Goal: Book appointment/travel/reservation

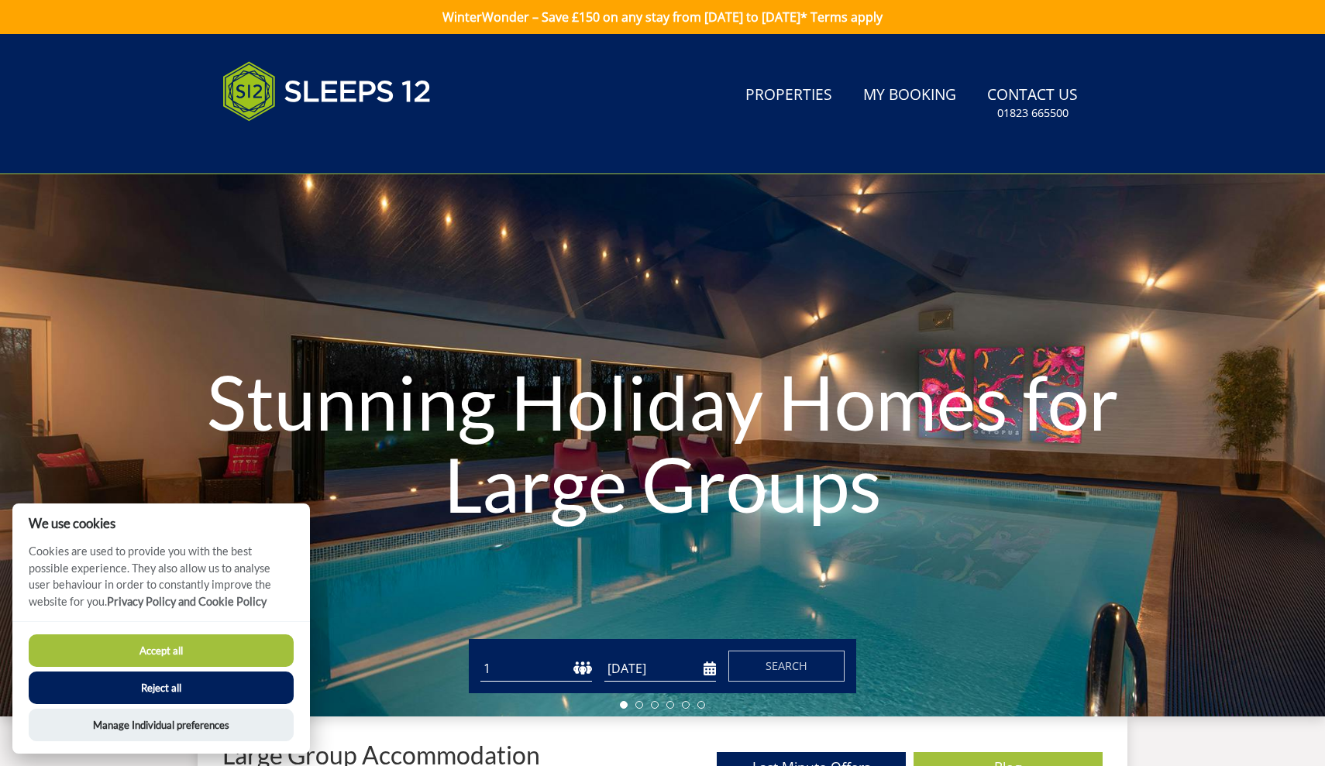
click at [199, 657] on button "Accept all" at bounding box center [161, 651] width 265 height 33
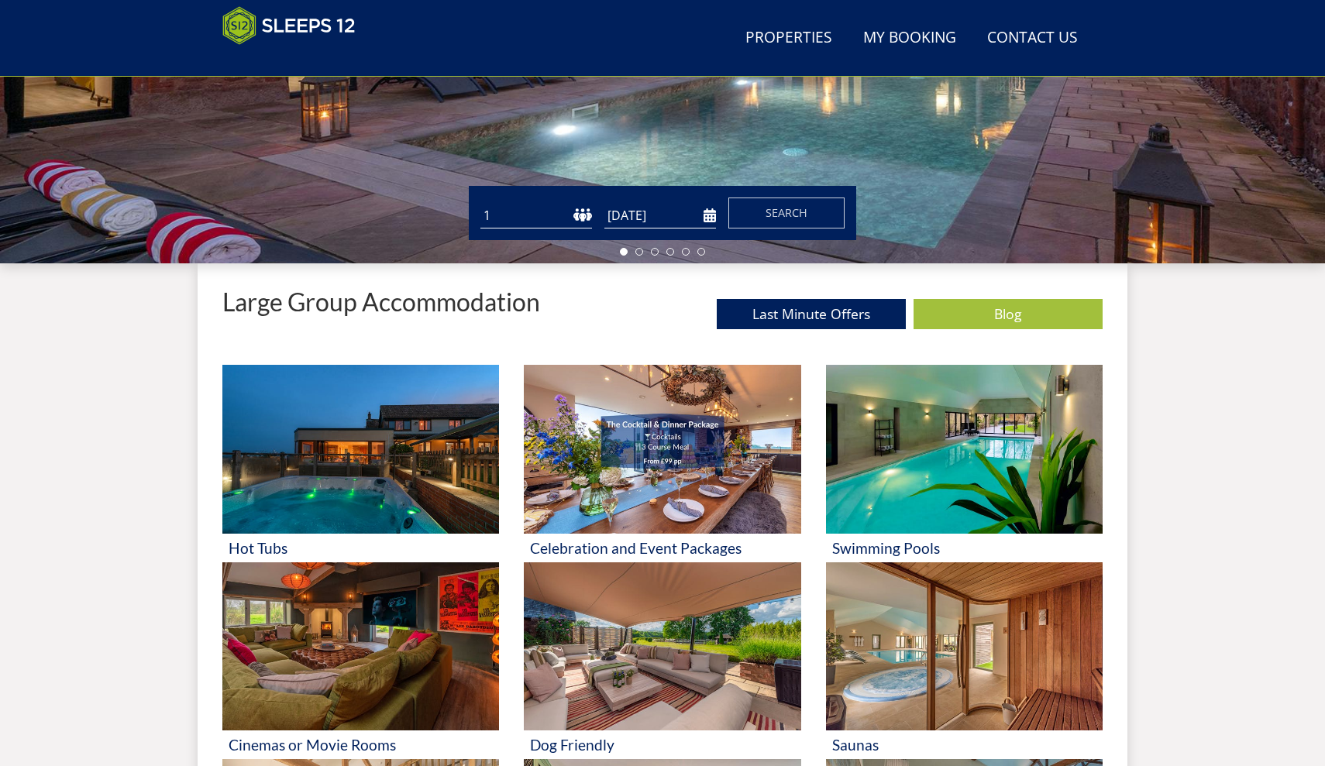
scroll to position [495, 0]
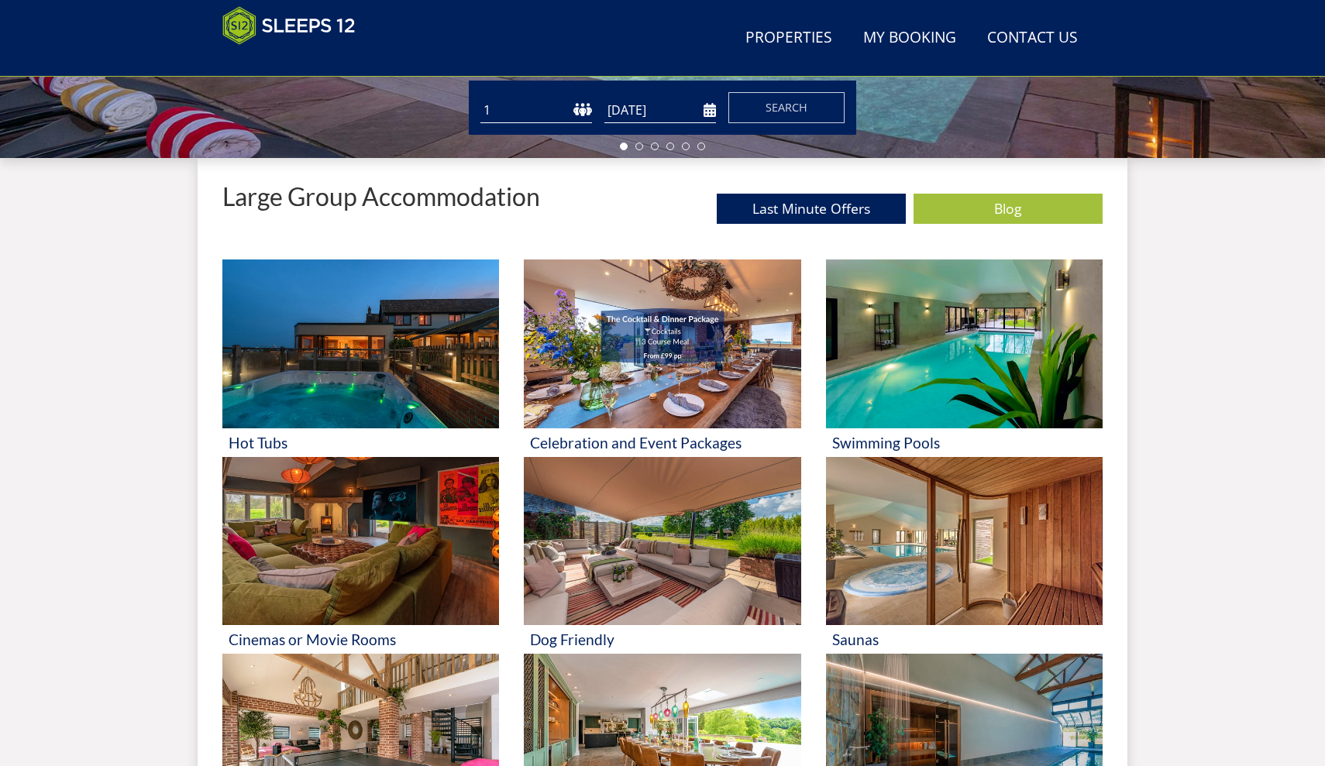
select select "12"
click at [645, 123] on div "Guests 1 2 3 4 5 6 7 8 9 10 11 12 13 14 15 16 17 18 19 20 21 22 23 24 25 26 27 …" at bounding box center [662, 108] width 387 height 54
click at [655, 118] on input "[DATE]" at bounding box center [660, 111] width 112 height 26
click at [712, 115] on input "[DATE]" at bounding box center [660, 111] width 112 height 26
click at [710, 111] on input "[DATE]" at bounding box center [660, 111] width 112 height 26
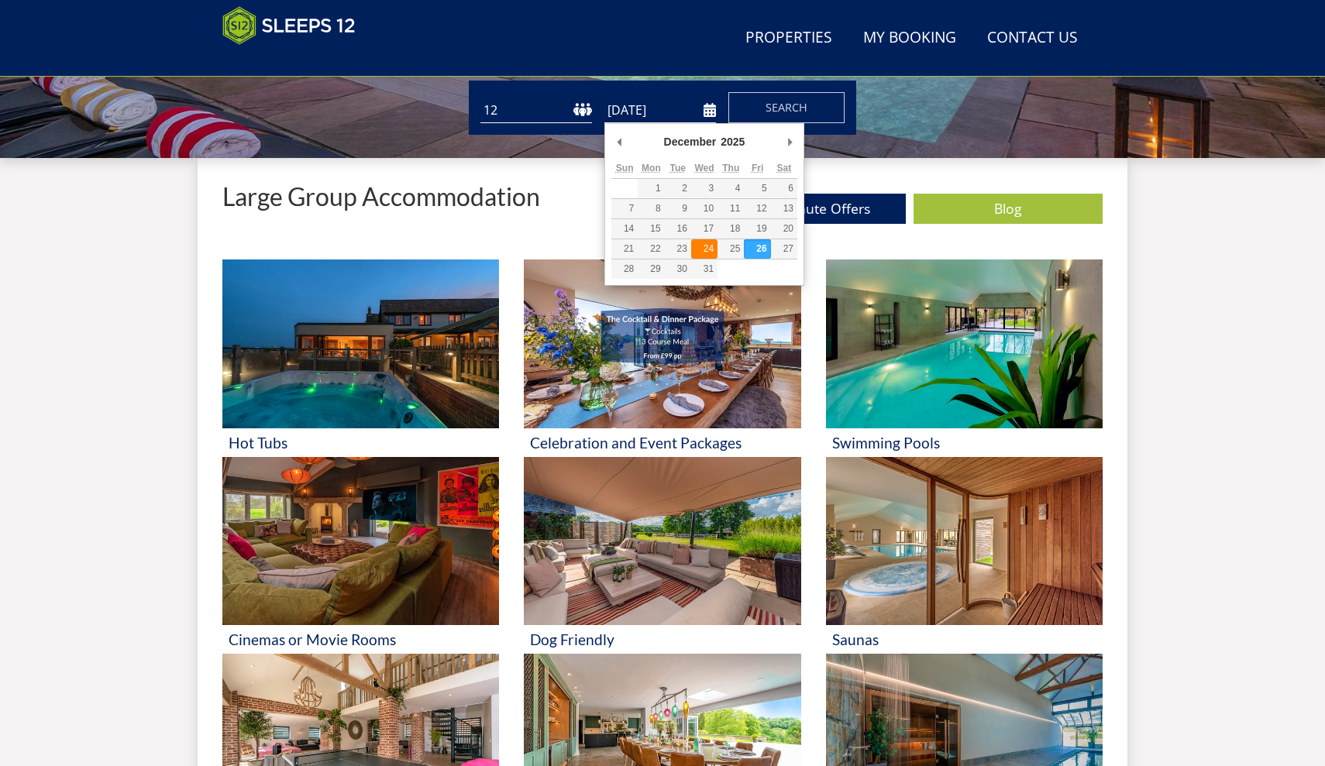
type input "[DATE]"
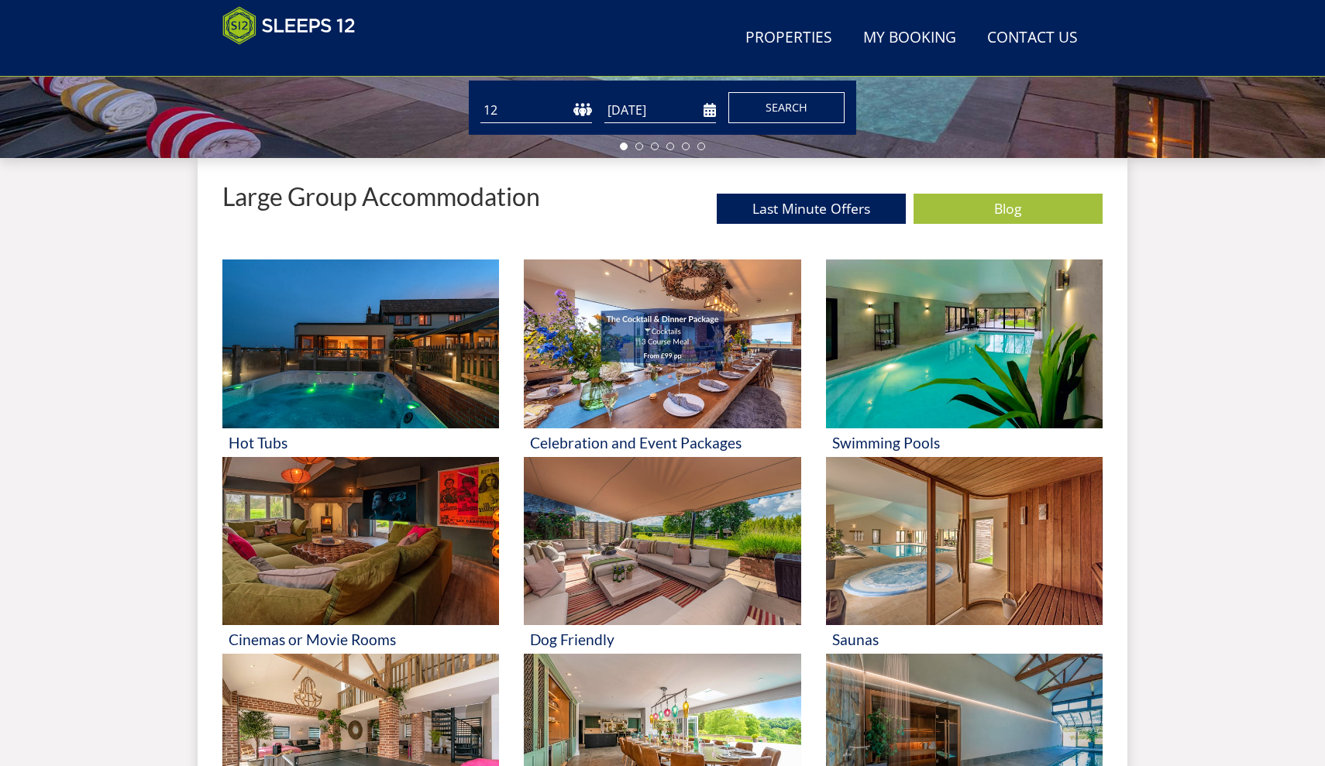
click at [754, 113] on button "Search" at bounding box center [786, 107] width 116 height 31
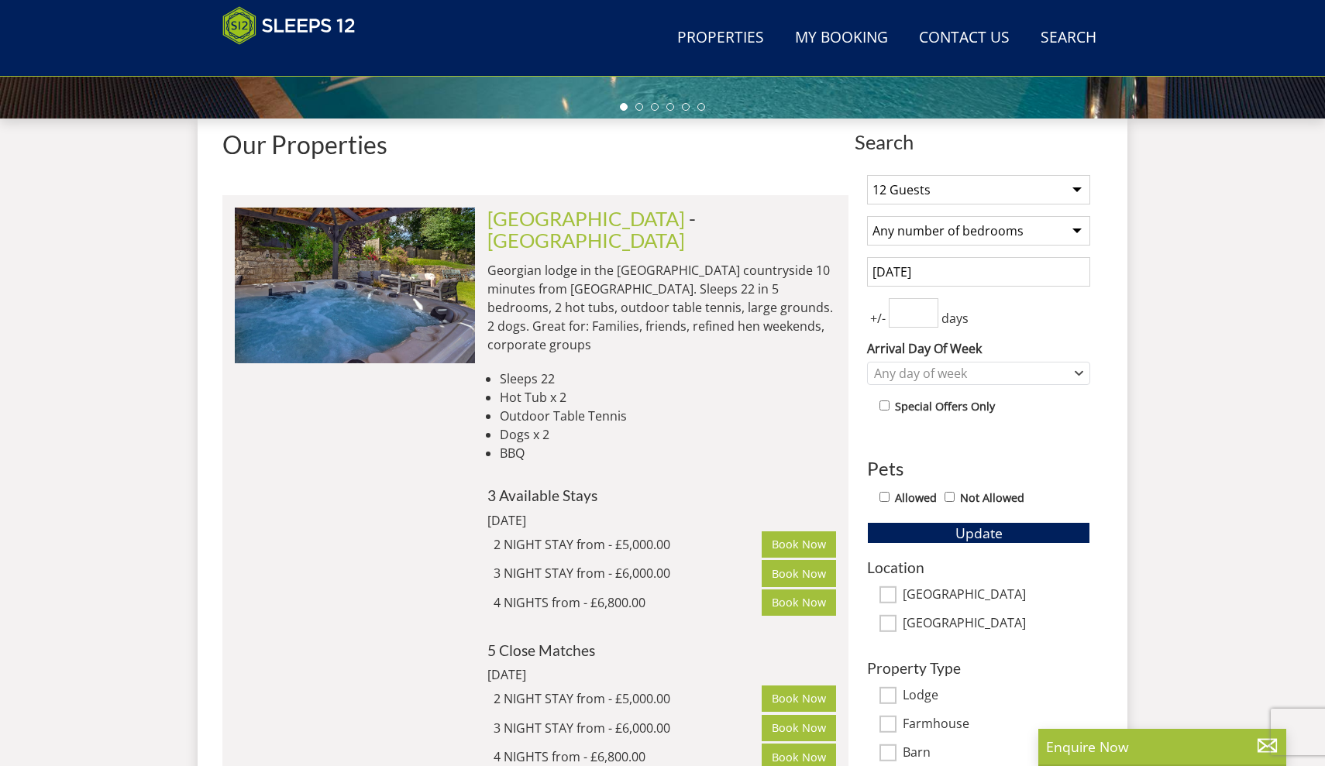
scroll to position [535, 0]
click at [946, 194] on select "1 Guest 2 Guests 3 Guests 4 Guests 5 Guests 6 Guests 7 Guests 8 Guests 9 Guests…" at bounding box center [978, 188] width 223 height 29
click at [961, 232] on select "Any number of bedrooms 4 Bedrooms 5 Bedrooms 6 Bedrooms 7 Bedrooms 8 Bedrooms 9…" at bounding box center [978, 229] width 223 height 29
select select "7"
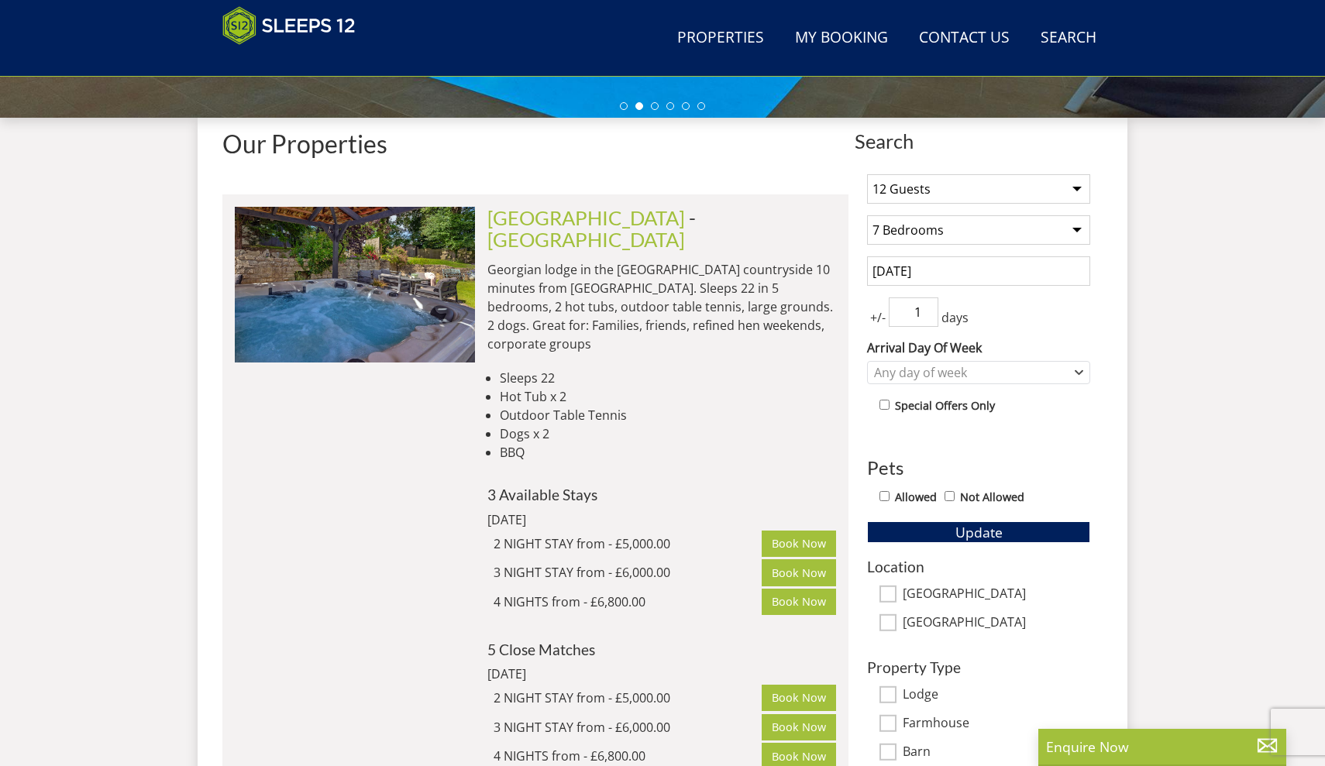
click at [928, 311] on input "1" at bounding box center [914, 312] width 50 height 29
type input "2"
click at [928, 311] on input "2" at bounding box center [914, 312] width 50 height 29
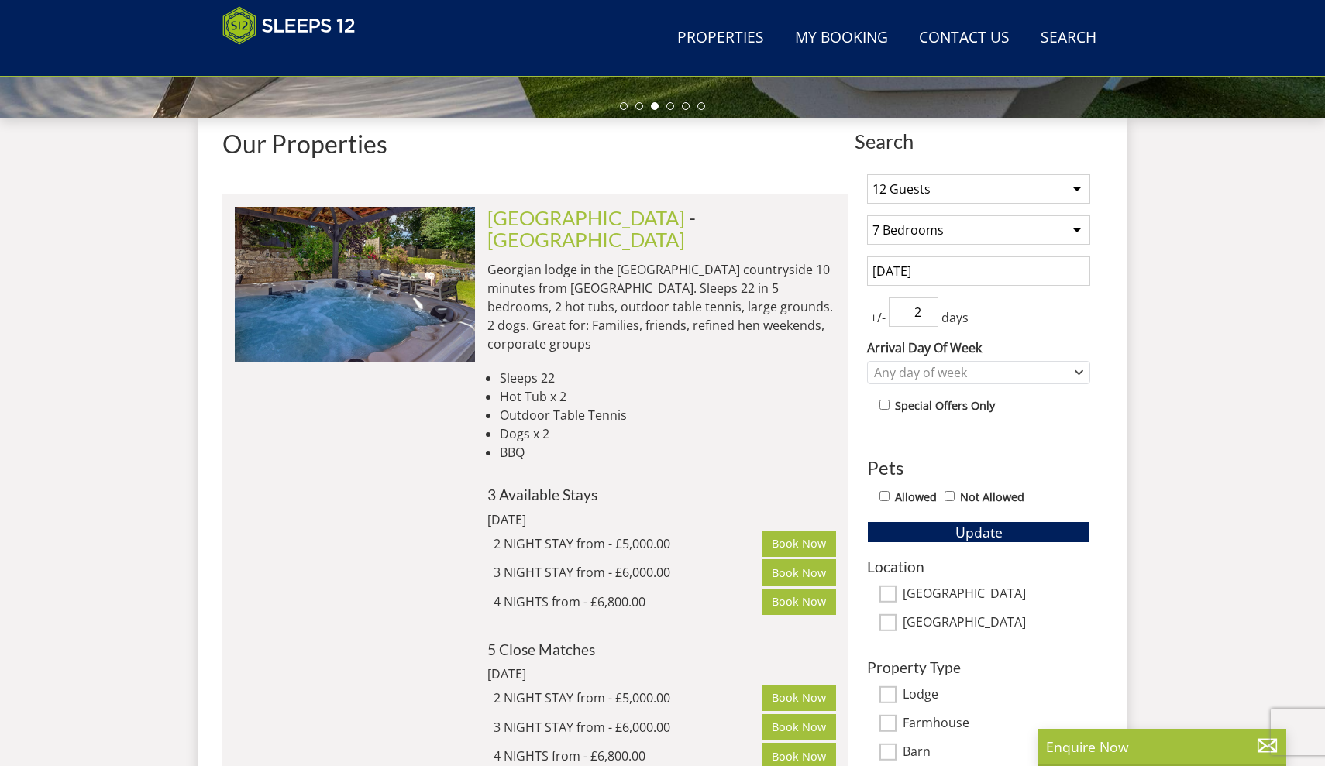
click at [886, 498] on input "Allowed" at bounding box center [884, 496] width 10 height 10
checkbox input "true"
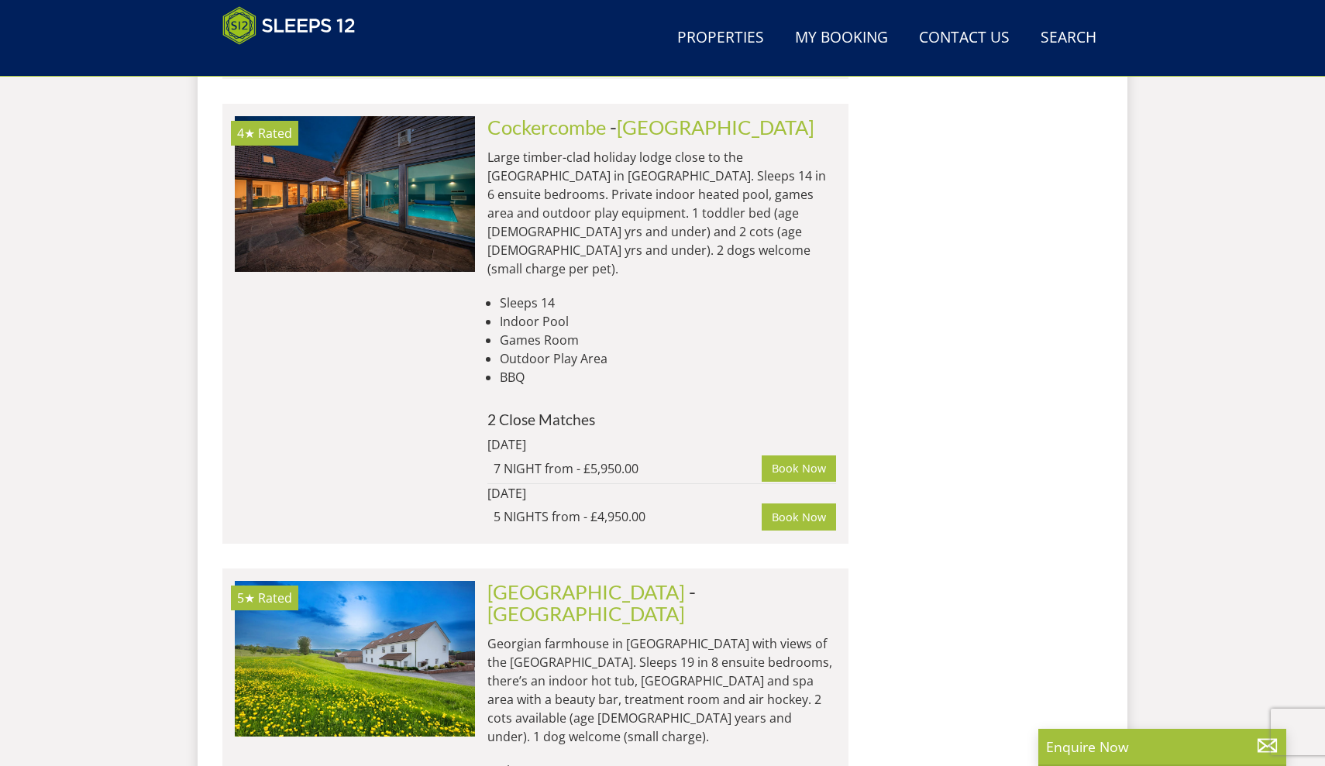
scroll to position [1320, 0]
